Goal: Contribute content: Add original content to the website for others to see

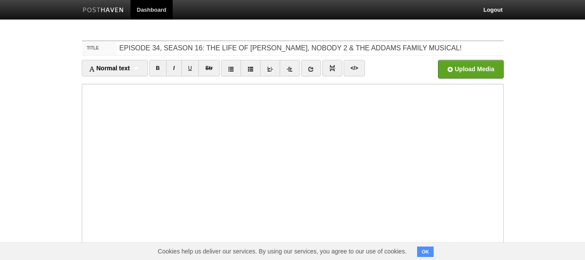
type input "EPISODE 34, SEASON 16: THE LIFE OF [PERSON_NAME], NOBODY 2 & THE ADDAMS FAMILY …"
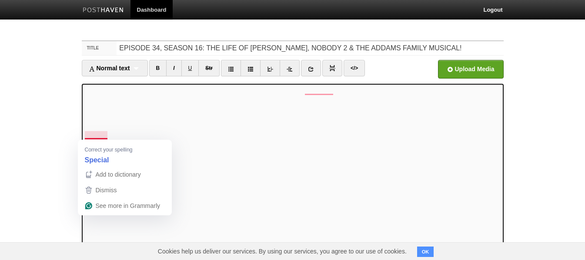
drag, startPoint x: 333, startPoint y: 85, endPoint x: 91, endPoint y: 141, distance: 248.5
click at [91, 141] on div "Correct your spelling Special" at bounding box center [125, 153] width 94 height 27
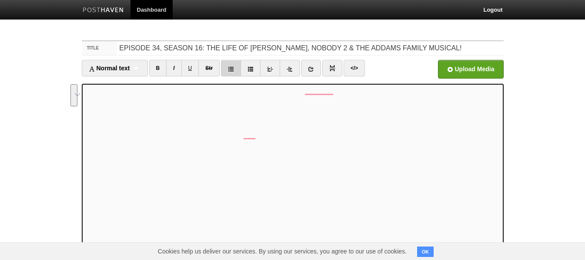
click at [229, 68] on link at bounding box center [231, 68] width 20 height 17
click at [333, 69] on img at bounding box center [332, 68] width 6 height 6
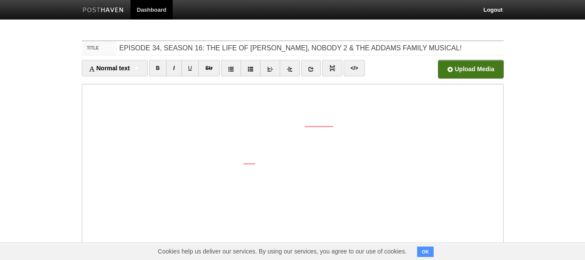
click at [447, 67] on input "file" at bounding box center [208, 72] width 658 height 44
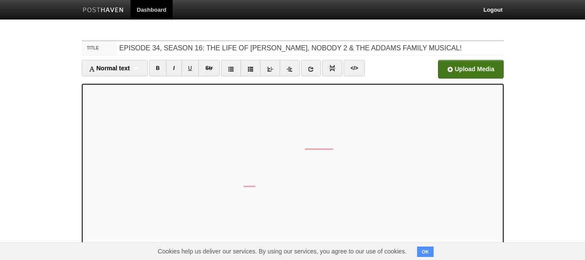
click at [456, 71] on input "file" at bounding box center [208, 72] width 658 height 44
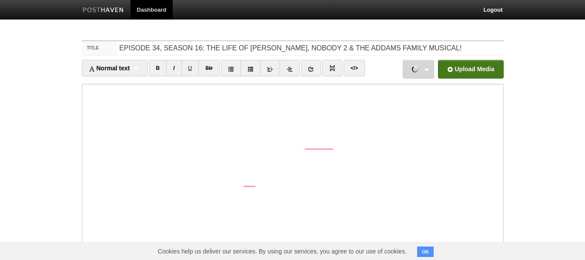
click at [427, 71] on link "TheMovieClub-Ep34,Sn16.mp3 42.26 MB Cancel" at bounding box center [417, 69] width 31 height 19
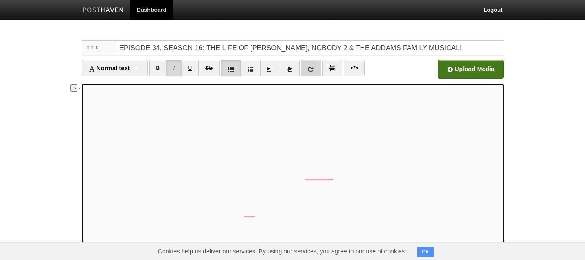
click at [316, 67] on link at bounding box center [311, 68] width 20 height 17
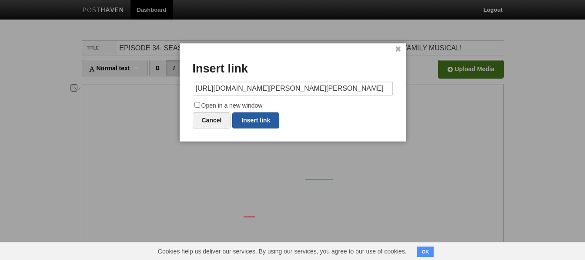
click at [267, 122] on link "Insert link" at bounding box center [255, 121] width 47 height 16
type input "https://"
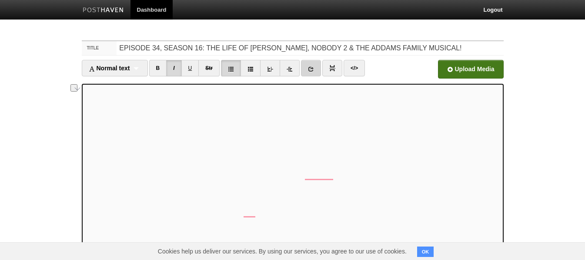
click at [314, 73] on link at bounding box center [311, 68] width 20 height 17
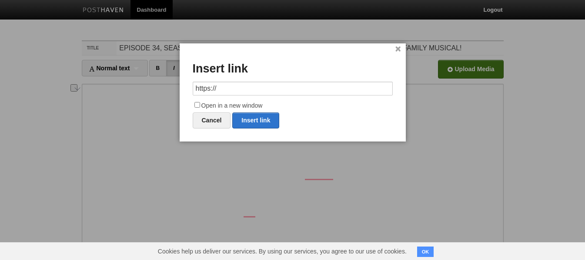
drag, startPoint x: 299, startPoint y: 89, endPoint x: 182, endPoint y: 93, distance: 116.6
click at [183, 91] on div "× Insert link https:// Open in a new window Cancel Insert link" at bounding box center [293, 92] width 226 height 98
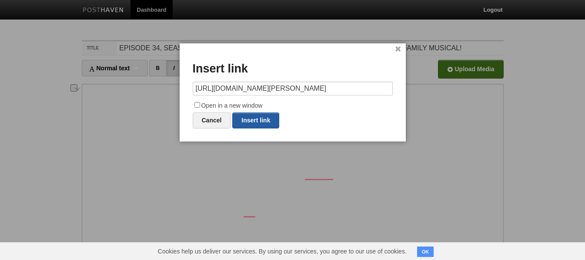
click at [258, 119] on link "Insert link" at bounding box center [255, 121] width 47 height 16
type input "https://"
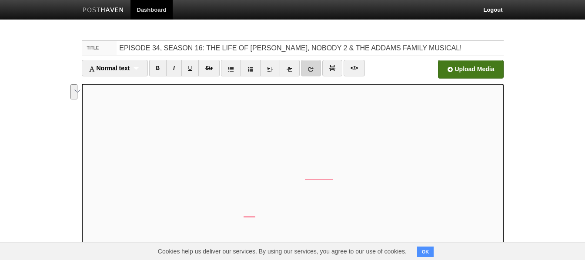
click at [309, 63] on link at bounding box center [311, 68] width 20 height 17
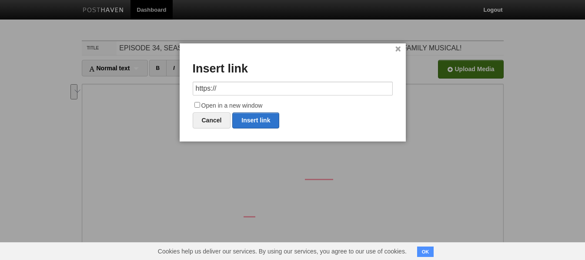
drag, startPoint x: 224, startPoint y: 86, endPoint x: 182, endPoint y: 83, distance: 42.7
click at [182, 83] on div "× Insert link https:// Open in a new window Cancel Insert link" at bounding box center [293, 92] width 226 height 98
click at [278, 118] on link "Insert link" at bounding box center [255, 121] width 47 height 16
type input "https://"
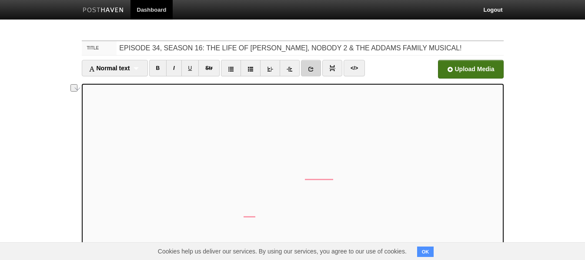
click at [313, 68] on icon at bounding box center [311, 69] width 6 height 6
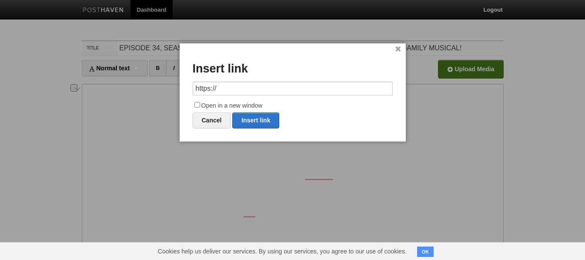
drag, startPoint x: 235, startPoint y: 87, endPoint x: 177, endPoint y: 88, distance: 57.8
click at [177, 88] on body "Dashboard Logout Your Sites Hammer Time [PERSON_NAME] PRODUCTIONS Podcasts Shoo…" at bounding box center [292, 184] width 585 height 368
click at [261, 116] on link "Insert link" at bounding box center [255, 121] width 47 height 16
type input "https://"
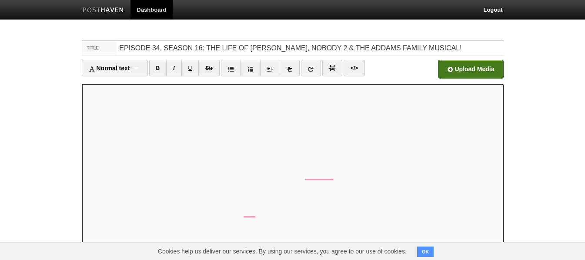
scroll to position [107, 0]
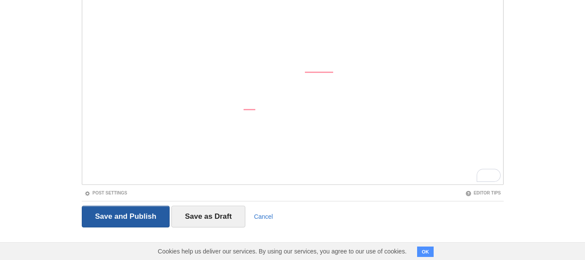
click at [100, 218] on input "Save and Publish" at bounding box center [126, 217] width 88 height 22
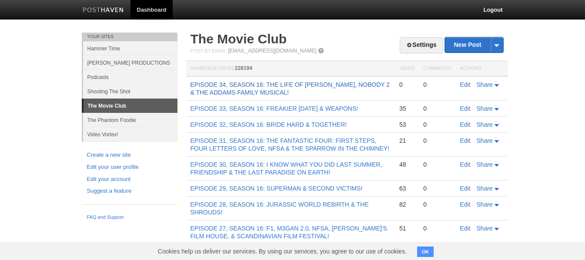
click at [250, 87] on link "EPISODE 34, SEASON 16: THE LIFE OF [PERSON_NAME], NOBODY 2 & THE ADDAMS FAMILY …" at bounding box center [290, 88] width 200 height 15
click at [329, 107] on link "EPISODE 33, SEASON 16: FREAKIER [DATE] & WEAPONS!" at bounding box center [274, 108] width 168 height 7
click at [462, 83] on link "Edit" at bounding box center [465, 84] width 10 height 7
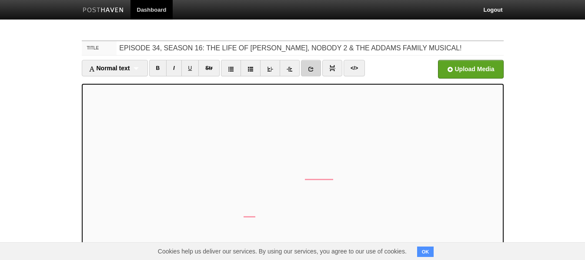
click at [316, 70] on link at bounding box center [311, 68] width 20 height 17
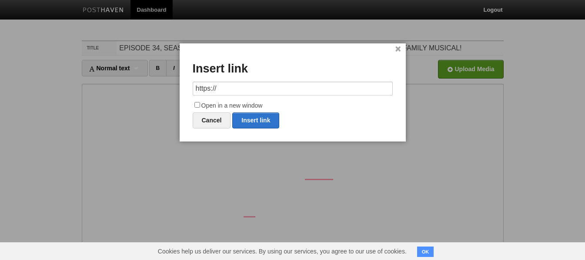
drag, startPoint x: 266, startPoint y: 86, endPoint x: 186, endPoint y: 88, distance: 80.4
click at [186, 88] on div "× Insert link https:// Open in a new window Cancel Insert link" at bounding box center [293, 92] width 226 height 98
click at [249, 119] on link "Insert link" at bounding box center [255, 121] width 47 height 16
type input "https://"
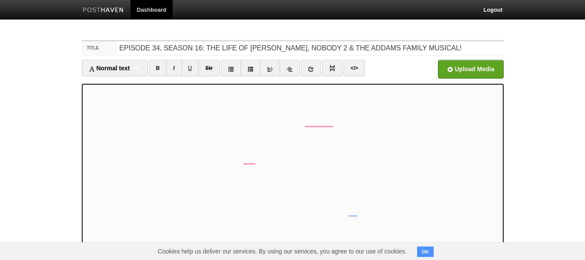
scroll to position [73, 0]
click at [311, 70] on icon at bounding box center [311, 69] width 6 height 6
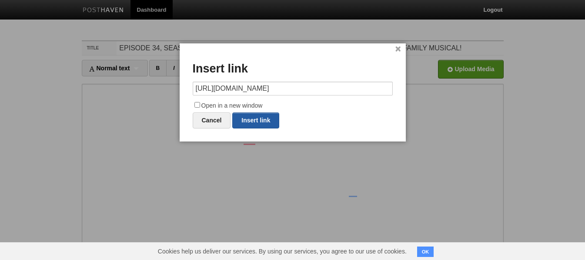
click at [257, 120] on link "Insert link" at bounding box center [255, 121] width 47 height 16
type input "https://"
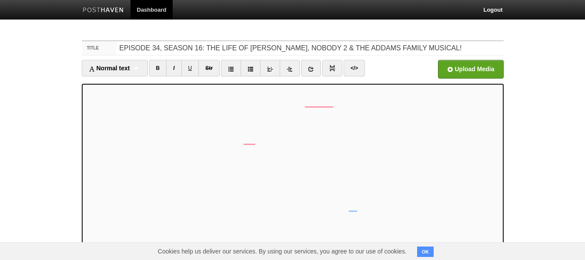
click at [308, 70] on link at bounding box center [311, 68] width 20 height 17
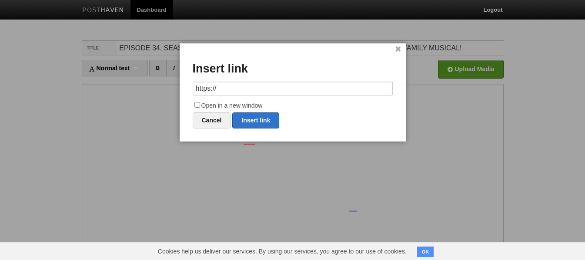
drag, startPoint x: 255, startPoint y: 92, endPoint x: 185, endPoint y: 94, distance: 70.0
click at [186, 93] on div "× Insert link https:// Open in a new window Cancel Insert link" at bounding box center [293, 92] width 226 height 98
click at [267, 117] on link "Insert link" at bounding box center [255, 121] width 47 height 16
type input "https://"
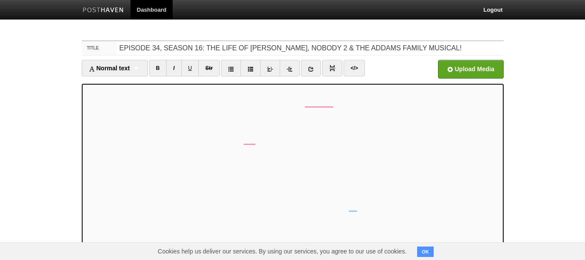
scroll to position [163, 0]
click at [313, 73] on link at bounding box center [311, 68] width 20 height 17
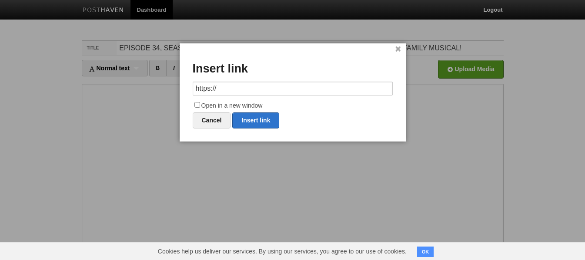
click at [279, 86] on input "https://" at bounding box center [293, 89] width 200 height 14
type input "[URL][DOMAIN_NAME]"
click at [331, 111] on label "Open in a new window" at bounding box center [293, 106] width 200 height 10
click at [200, 108] on input "Open in a new window" at bounding box center [197, 105] width 6 height 6
checkbox input "true"
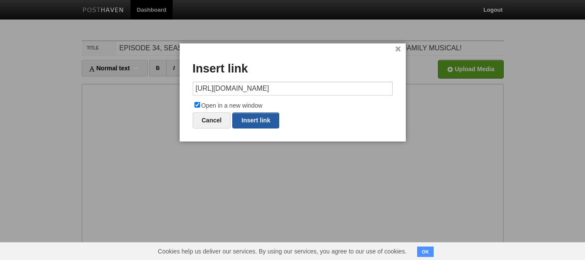
click at [252, 122] on link "Insert link" at bounding box center [255, 121] width 47 height 16
type input "https://"
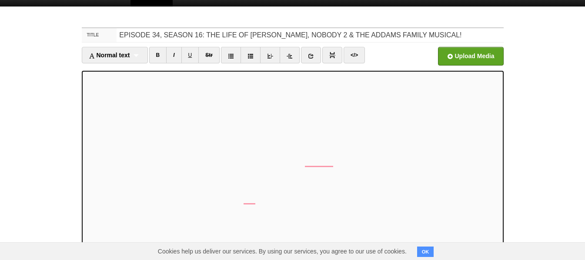
scroll to position [0, 0]
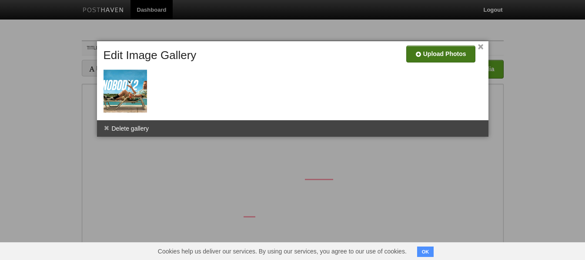
click at [422, 58] on input "file" at bounding box center [179, 57] width 658 height 44
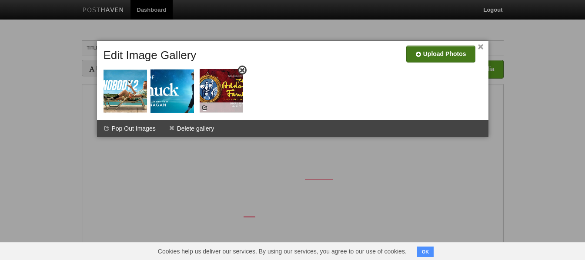
drag, startPoint x: 174, startPoint y: 94, endPoint x: 223, endPoint y: 94, distance: 49.1
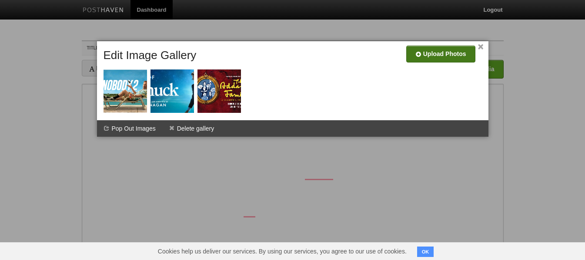
click at [268, 89] on div at bounding box center [294, 83] width 387 height 70
click at [481, 46] on link "×" at bounding box center [481, 47] width 6 height 5
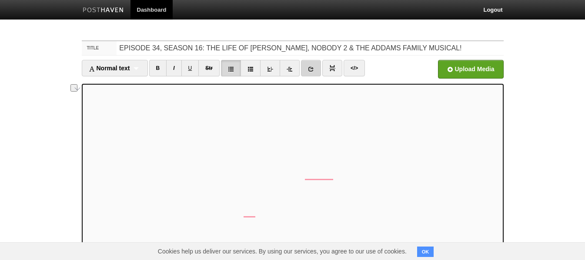
click at [313, 67] on icon at bounding box center [311, 69] width 6 height 6
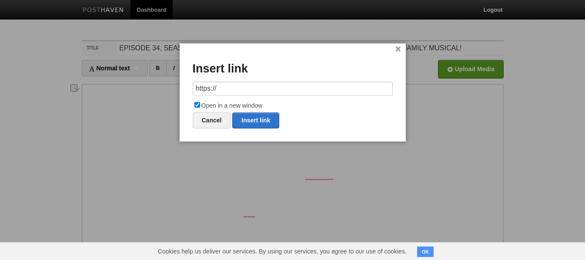
drag, startPoint x: 268, startPoint y: 86, endPoint x: 170, endPoint y: 89, distance: 97.8
click at [174, 89] on body "Dashboard Logout Post created × Your Sites Hammer Time [PERSON_NAME] PRODUCTION…" at bounding box center [292, 184] width 585 height 368
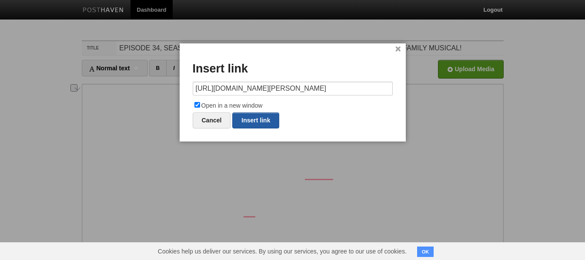
click at [270, 119] on link "Insert link" at bounding box center [255, 121] width 47 height 16
type input "https://"
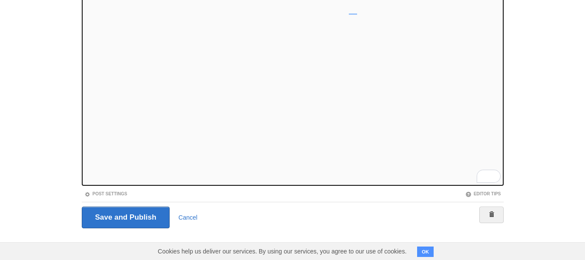
scroll to position [107, 0]
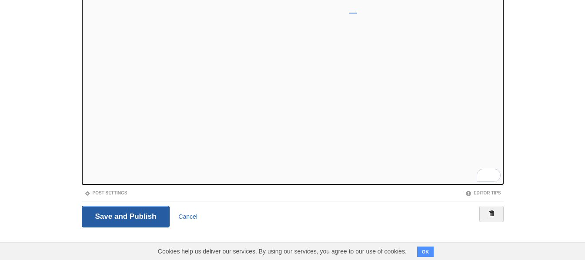
click at [136, 214] on input "Save and Publish" at bounding box center [126, 217] width 88 height 22
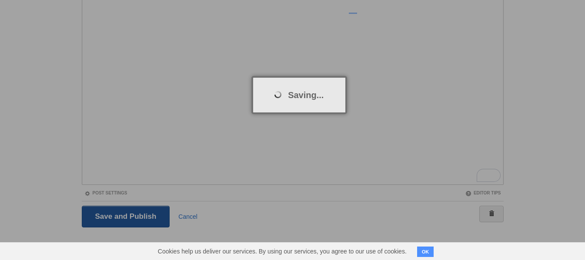
scroll to position [33, 0]
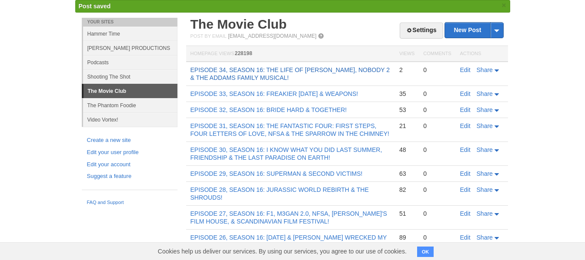
click at [236, 79] on link "EPISODE 34, SEASON 16: THE LIFE OF [PERSON_NAME], NOBODY 2 & THE ADDAMS FAMILY …" at bounding box center [290, 74] width 200 height 15
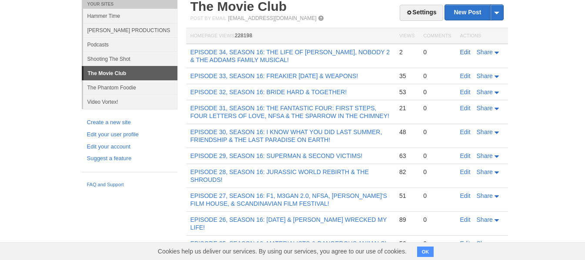
click at [464, 51] on link "Edit" at bounding box center [465, 52] width 10 height 7
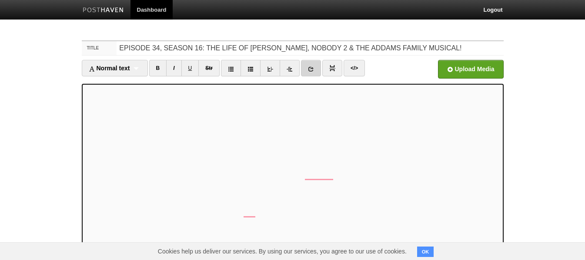
click at [313, 66] on icon at bounding box center [311, 69] width 6 height 6
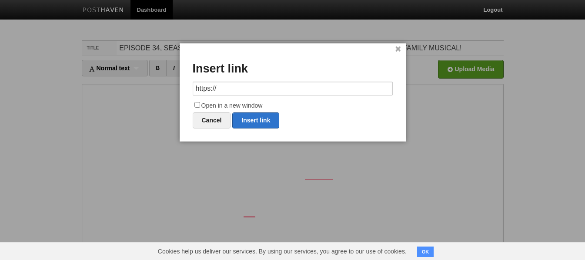
drag, startPoint x: 233, startPoint y: 88, endPoint x: 180, endPoint y: 86, distance: 53.5
click at [180, 86] on div "× Insert link https:// Open in a new window Cancel Insert link" at bounding box center [293, 92] width 226 height 98
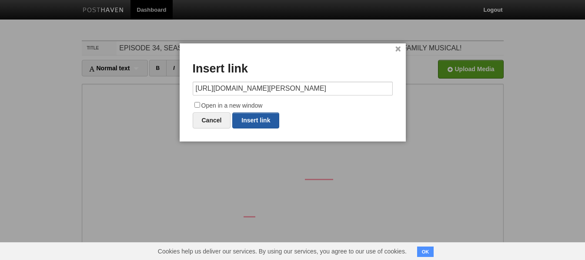
click at [256, 117] on link "Insert link" at bounding box center [255, 121] width 47 height 16
type input "https://"
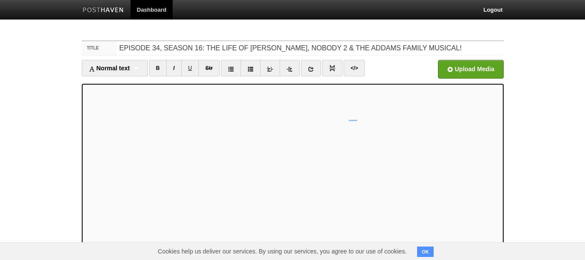
scroll to position [107, 0]
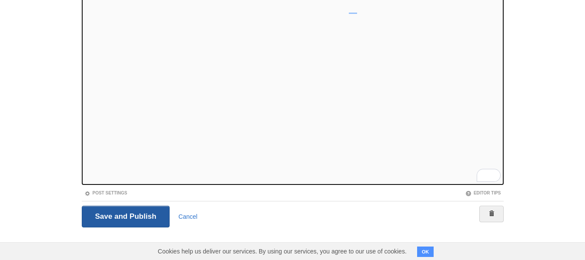
click at [125, 212] on input "Save and Publish" at bounding box center [126, 217] width 88 height 22
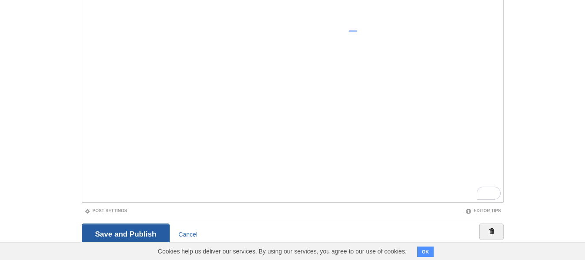
scroll to position [33, 0]
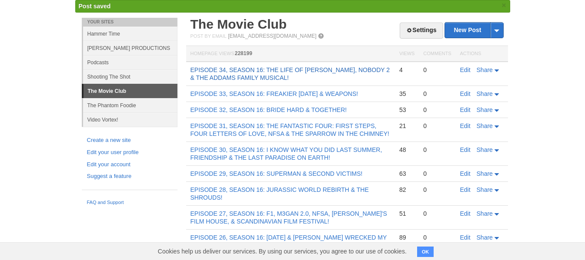
click at [265, 72] on link "EPISODE 34, SEASON 16: THE LIFE OF [PERSON_NAME], NOBODY 2 & THE ADDAMS FAMILY …" at bounding box center [290, 74] width 200 height 15
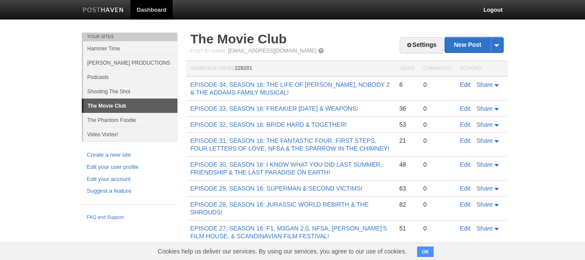
click at [464, 85] on link "Edit" at bounding box center [465, 84] width 10 height 7
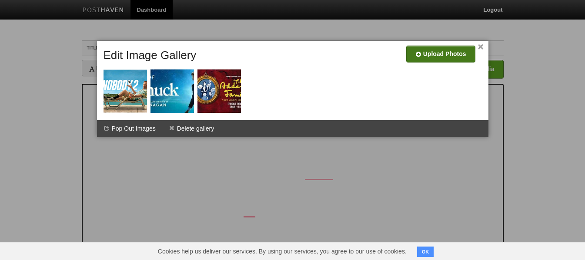
click at [421, 59] on input "file" at bounding box center [179, 57] width 658 height 44
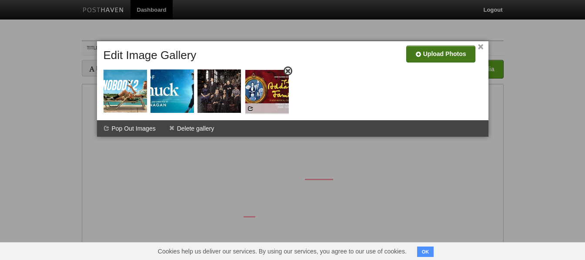
drag, startPoint x: 224, startPoint y: 85, endPoint x: 272, endPoint y: 86, distance: 48.3
click at [321, 93] on div at bounding box center [294, 83] width 387 height 70
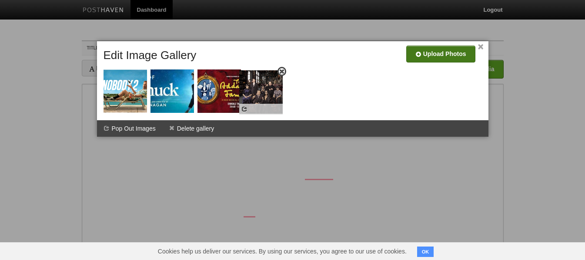
drag, startPoint x: 221, startPoint y: 95, endPoint x: 277, endPoint y: 97, distance: 56.1
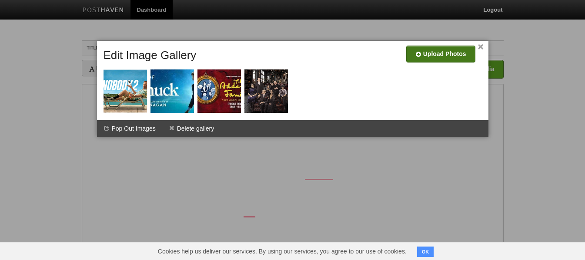
click at [481, 45] on link "×" at bounding box center [481, 47] width 6 height 5
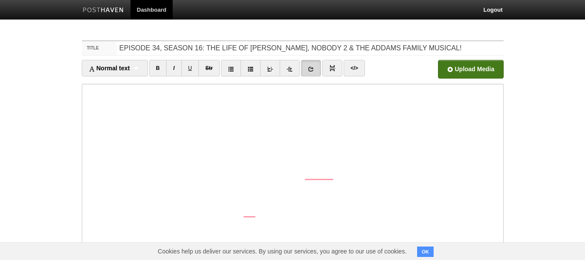
scroll to position [107, 0]
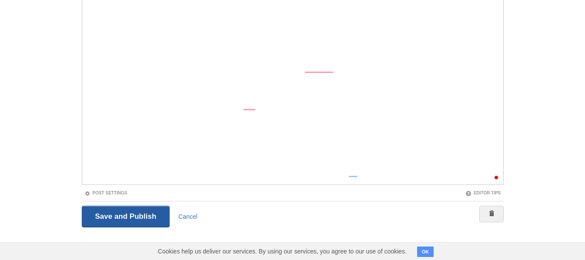
click at [124, 213] on input "Save and Publish" at bounding box center [126, 217] width 88 height 22
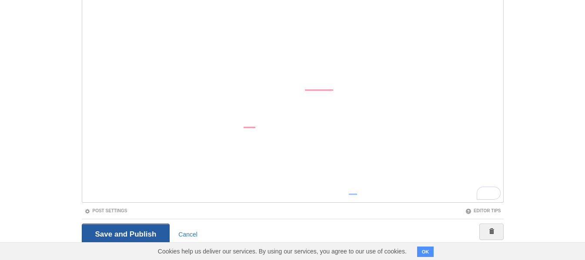
scroll to position [33, 0]
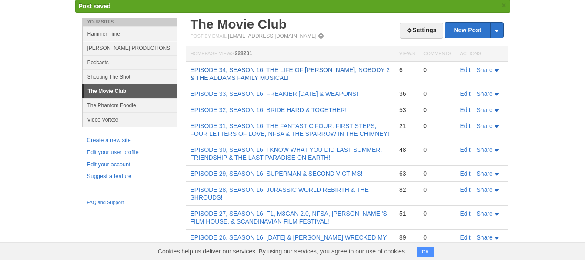
click at [243, 73] on link "EPISODE 34, SEASON 16: THE LIFE OF [PERSON_NAME], NOBODY 2 & THE ADDAMS FAMILY …" at bounding box center [290, 74] width 200 height 15
